Goal: Task Accomplishment & Management: Complete application form

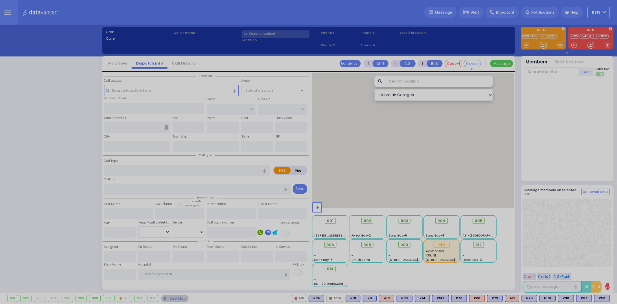
select select "4"
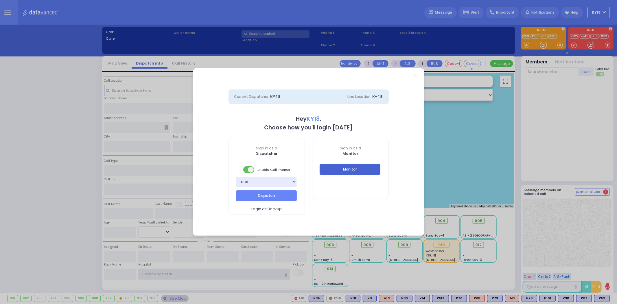
type input "ky18"
click at [360, 172] on button "Monitor" at bounding box center [349, 169] width 61 height 11
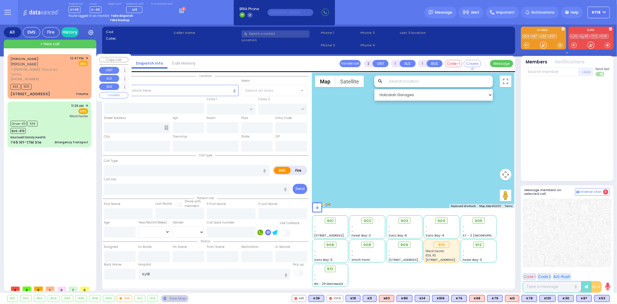
click at [68, 82] on div "K53 K101" at bounding box center [49, 85] width 78 height 7
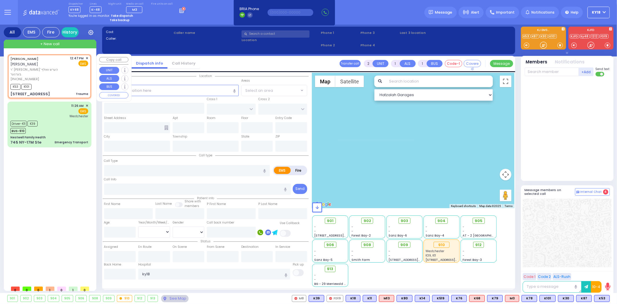
type input "0"
select select
type input "Trauma"
radio input "true"
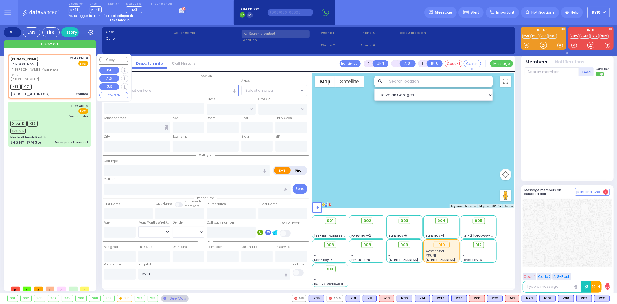
type input "[PERSON_NAME]"
select select
type input "12:47"
type input "12:48"
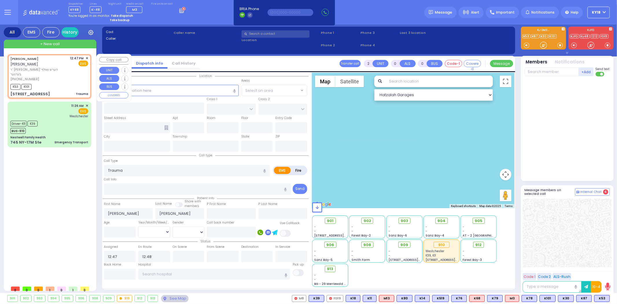
type input "STRAWBERRY DR"
type input "[PERSON_NAME] DR"
type input "[STREET_ADDRESS]"
type input "Monroe"
type input "[US_STATE]"
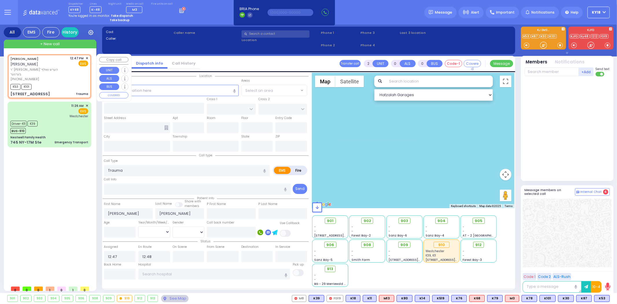
type input "10950"
select select "Hatzalah Garages"
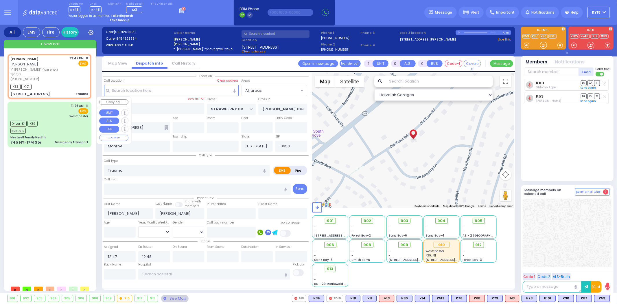
click at [78, 135] on div "Nestwell Family Health" at bounding box center [49, 137] width 78 height 4
type input "6"
select select
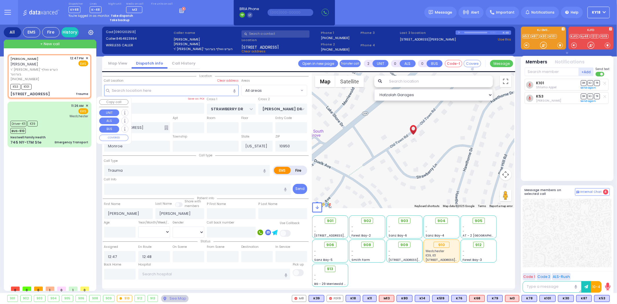
type input "Emergency Transport"
radio input "true"
type input "[PERSON_NAME]"
type input "ASHKENAZY"
type input "6"
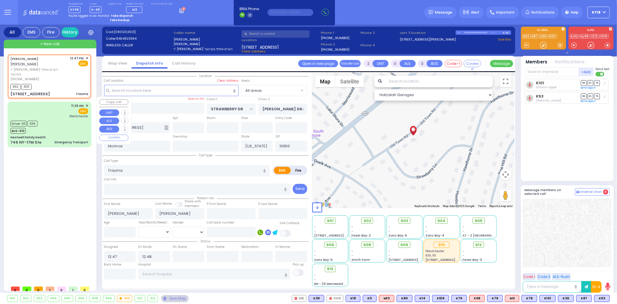
select select "Year"
select select "[DEMOGRAPHIC_DATA]"
type input "11:26"
type input "11:28"
type input "11:35"
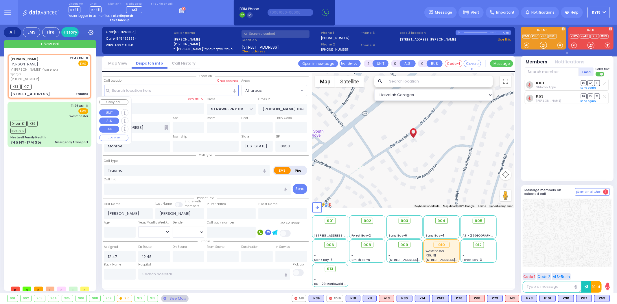
type input "11:46"
type input "12:28"
type input "12:36"
type input "[GEOGRAPHIC_DATA]-[PERSON_NAME][GEOGRAPHIC_DATA]"
select select "Hatzalah Garages"
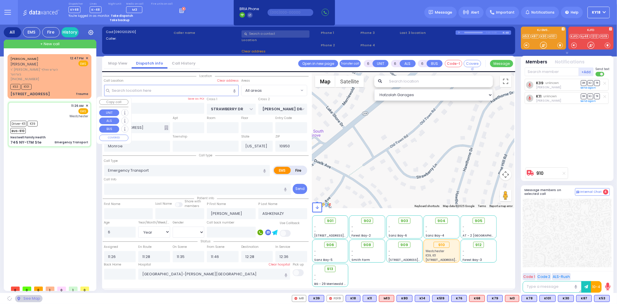
type input "Nestwell Family Health"
type input "ORCHARD ST"
type input "KNIGHT ST"
type input "745 NY-17M Ste"
